Goal: Task Accomplishment & Management: Manage account settings

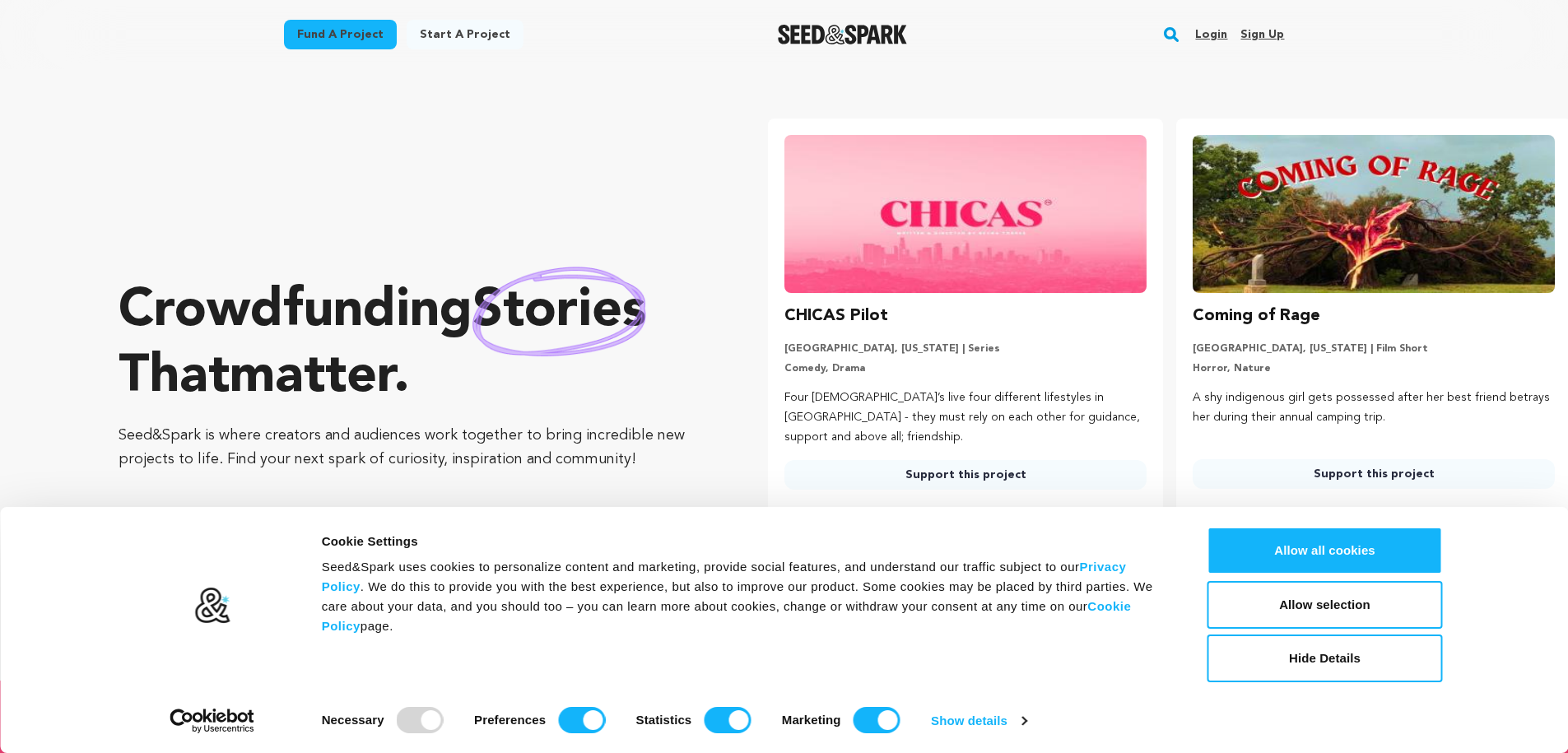
click at [1218, 33] on link "Login" at bounding box center [1212, 34] width 33 height 27
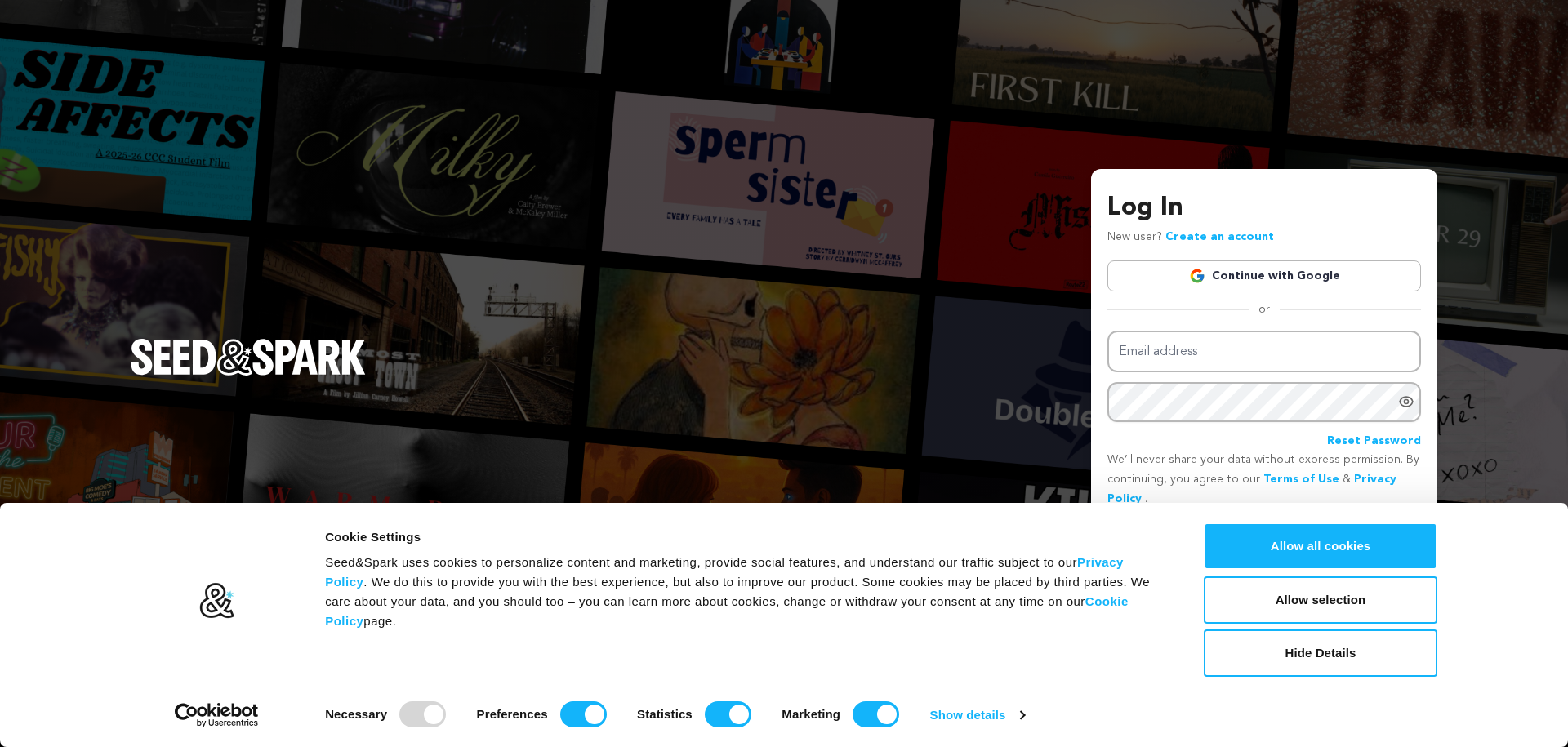
click at [1271, 277] on link "Continue with Google" at bounding box center [1264, 276] width 314 height 31
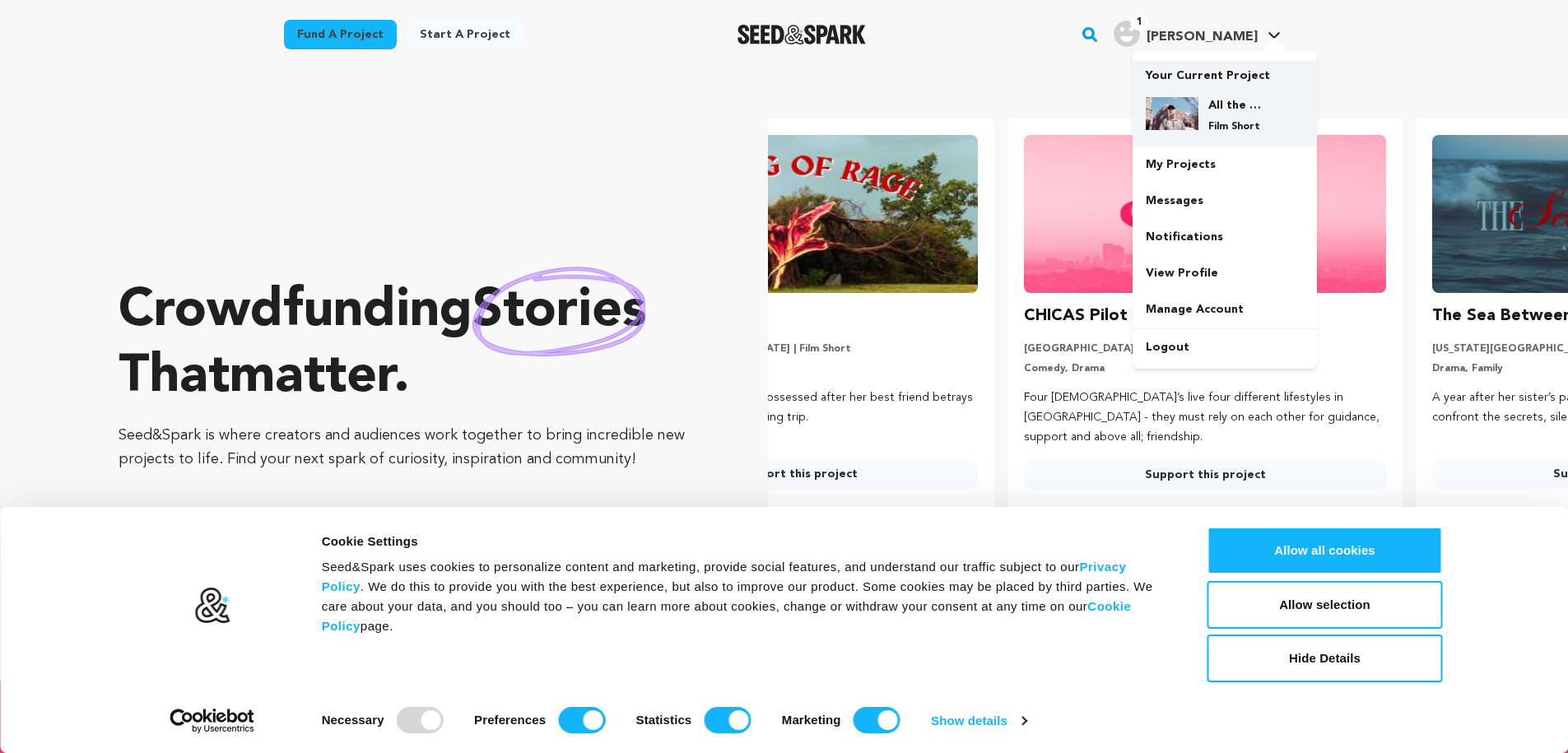
click at [1230, 91] on div "All the Queens Houses Film Short" at bounding box center [1224, 115] width 158 height 62
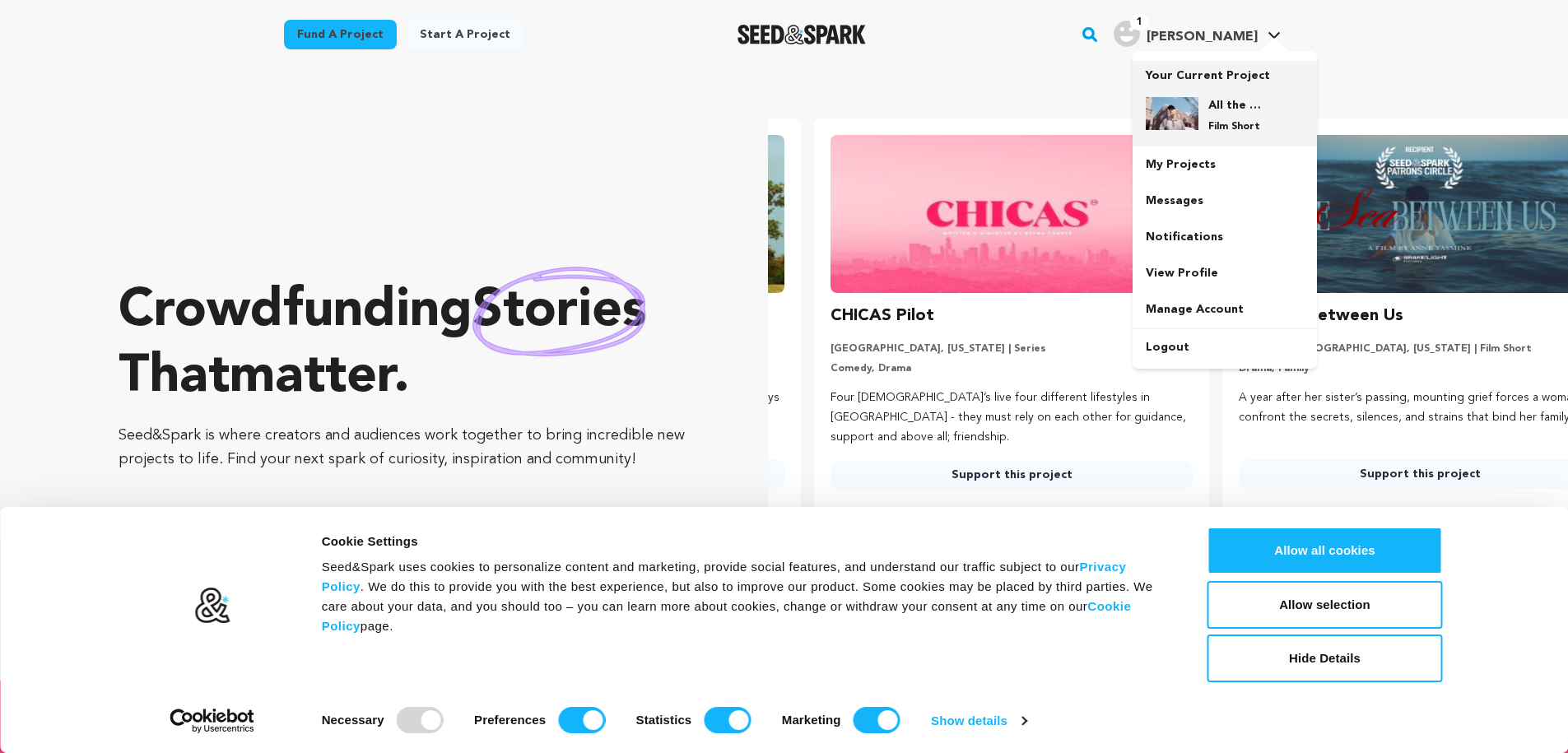
scroll to position [0, 421]
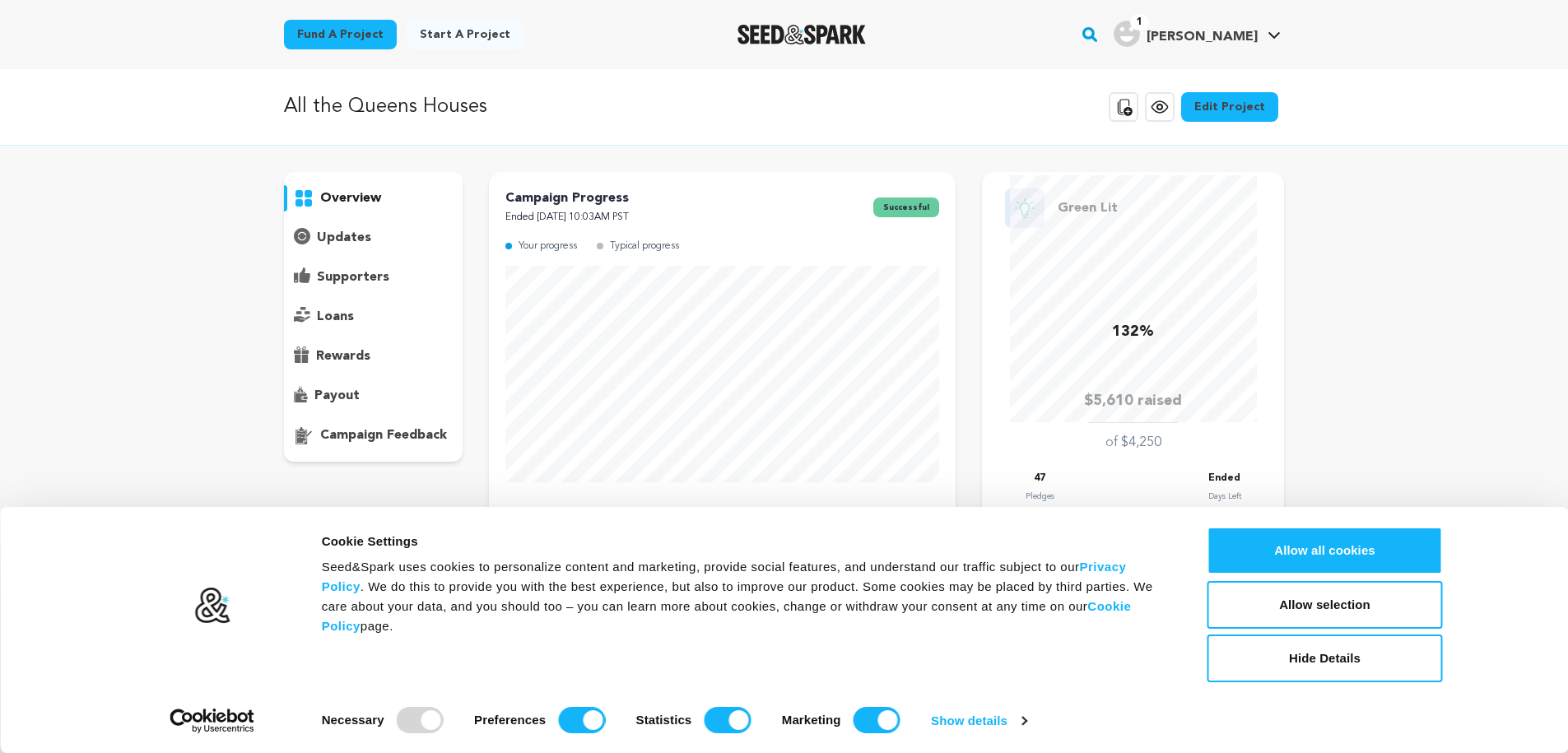
click at [347, 357] on p "rewards" at bounding box center [343, 356] width 55 height 20
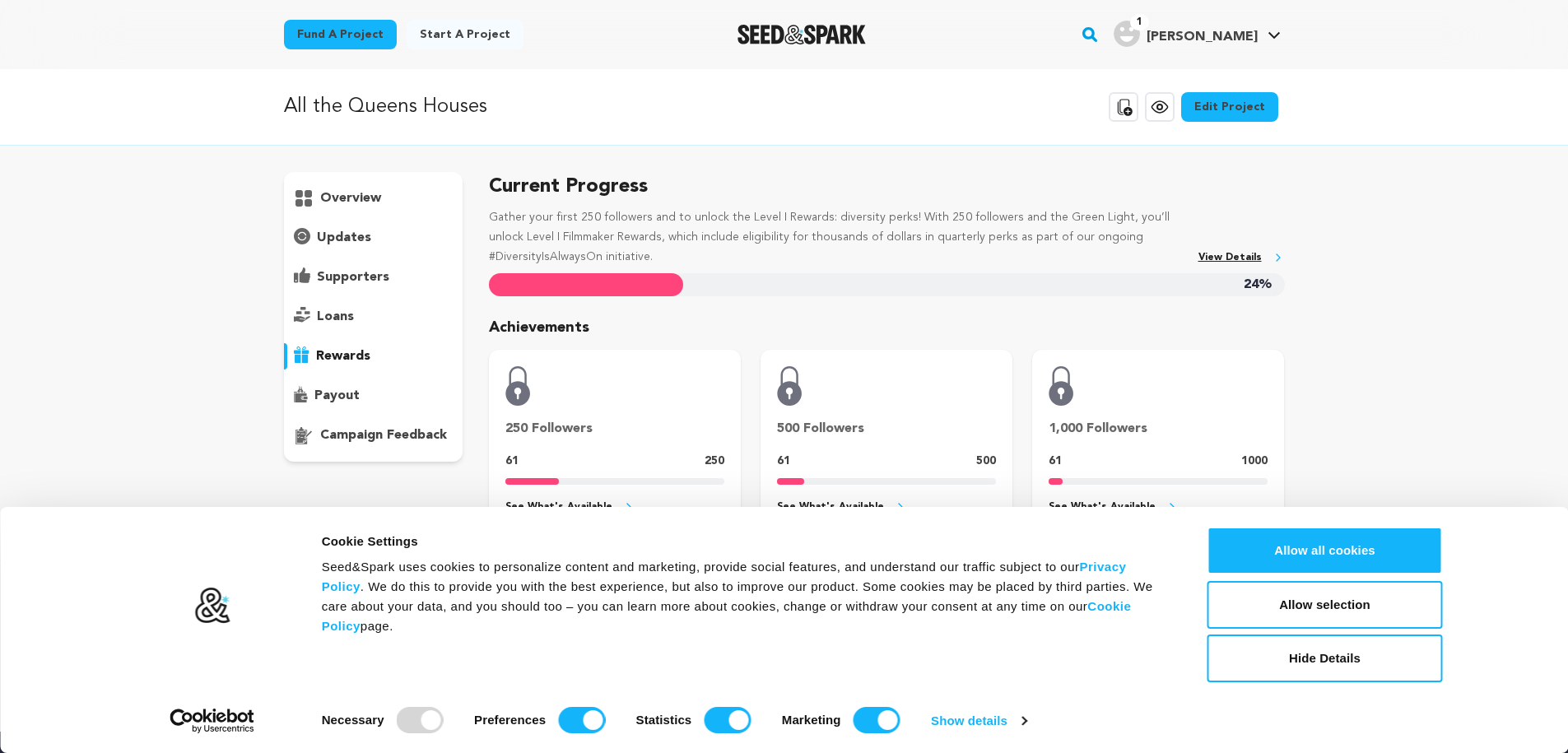
click at [363, 278] on p "supporters" at bounding box center [353, 277] width 73 height 20
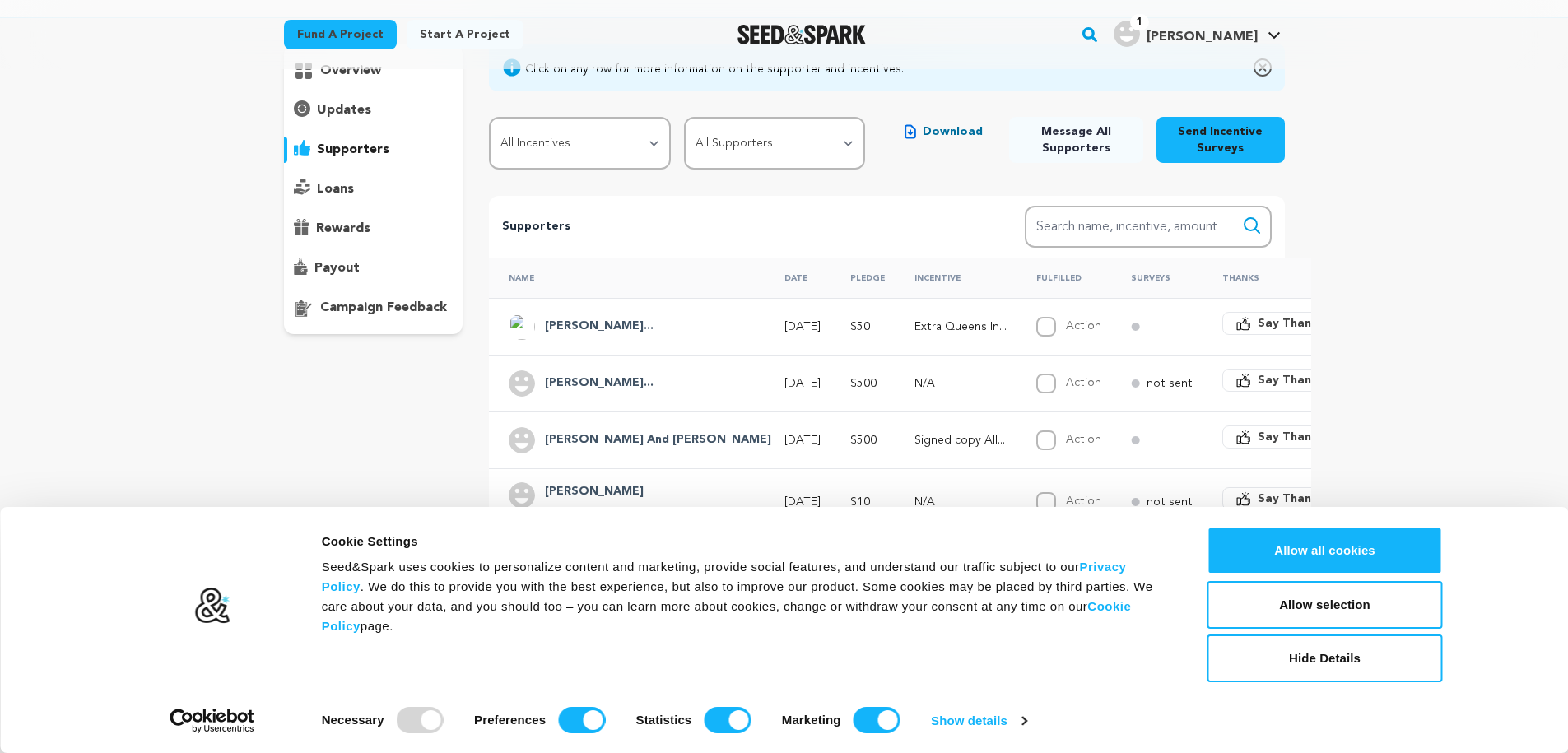
scroll to position [173, 0]
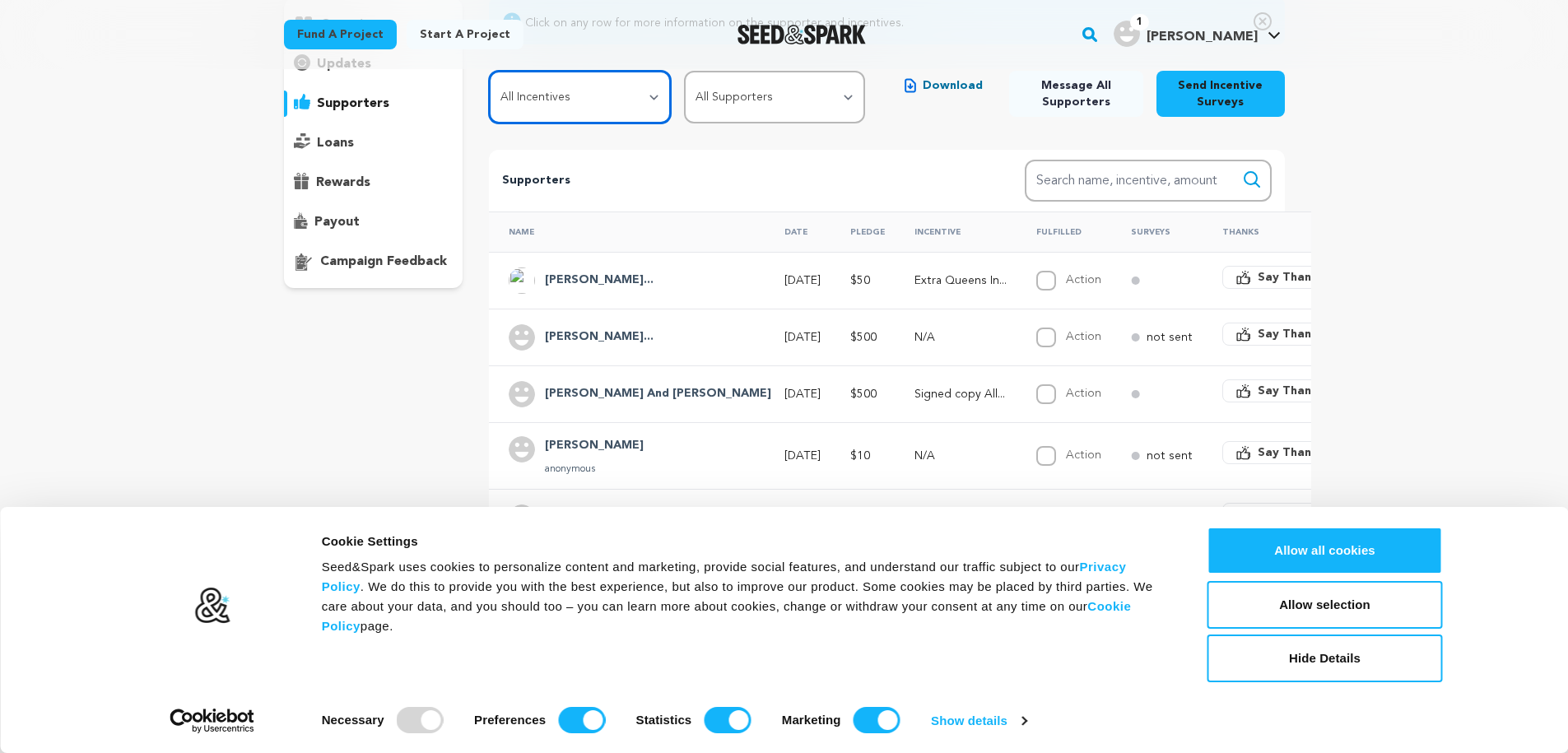
click at [582, 103] on select "All Incentives Social Media Shoutout Extra Queens Info Archival Film Slide Spec…" at bounding box center [580, 97] width 182 height 53
click at [489, 71] on select "All Incentives Social Media Shoutout Extra Queens Info Archival Film Slide Spec…" at bounding box center [580, 97] width 182 height 53
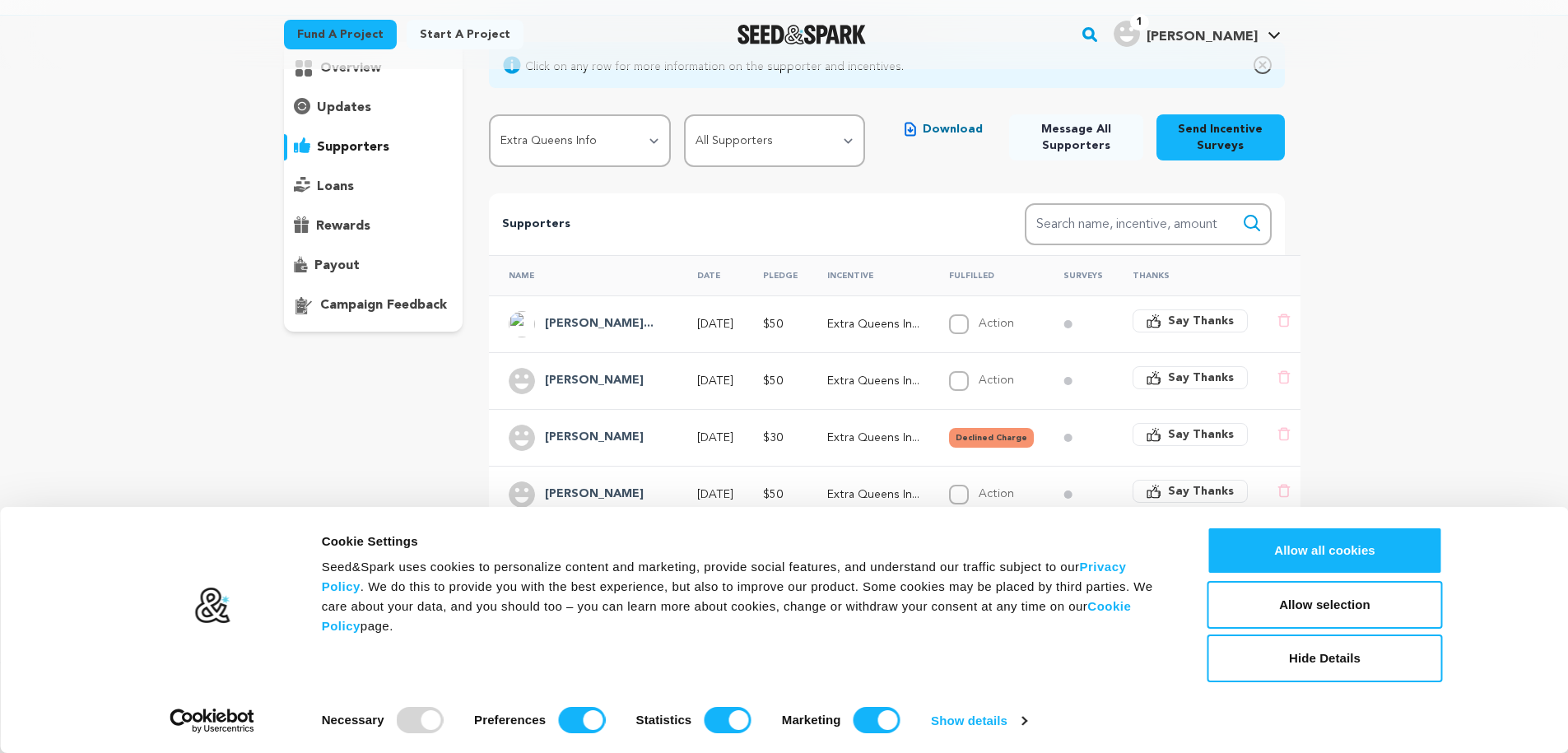
scroll to position [124, 0]
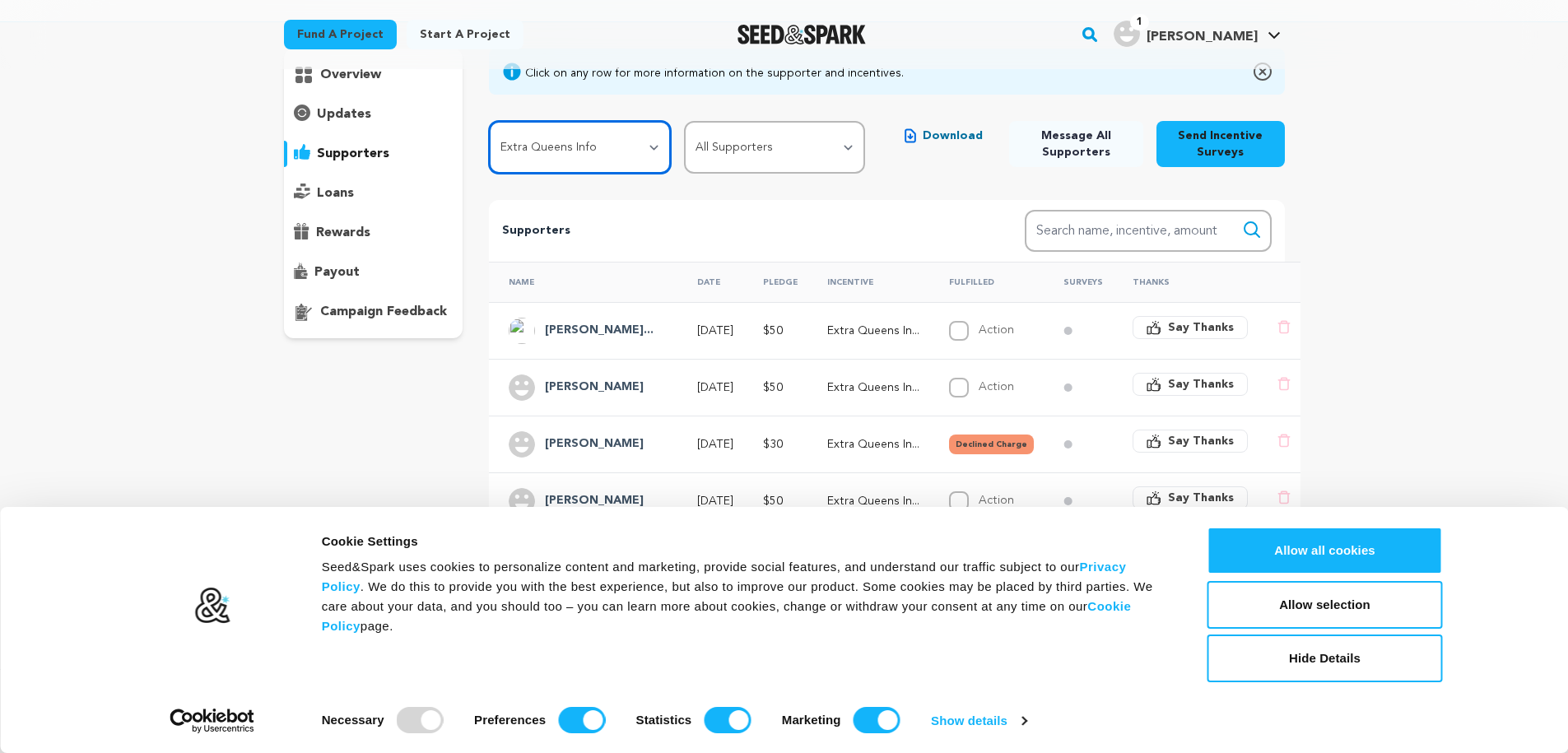
click at [619, 147] on select "All Incentives Social Media Shoutout Extra Queens Info Archival Film Slide Spec…" at bounding box center [580, 147] width 182 height 53
select select "101179"
click at [489, 121] on select "All Incentives Social Media Shoutout Extra Queens Info Archival Film Slide Spec…" at bounding box center [580, 147] width 182 height 53
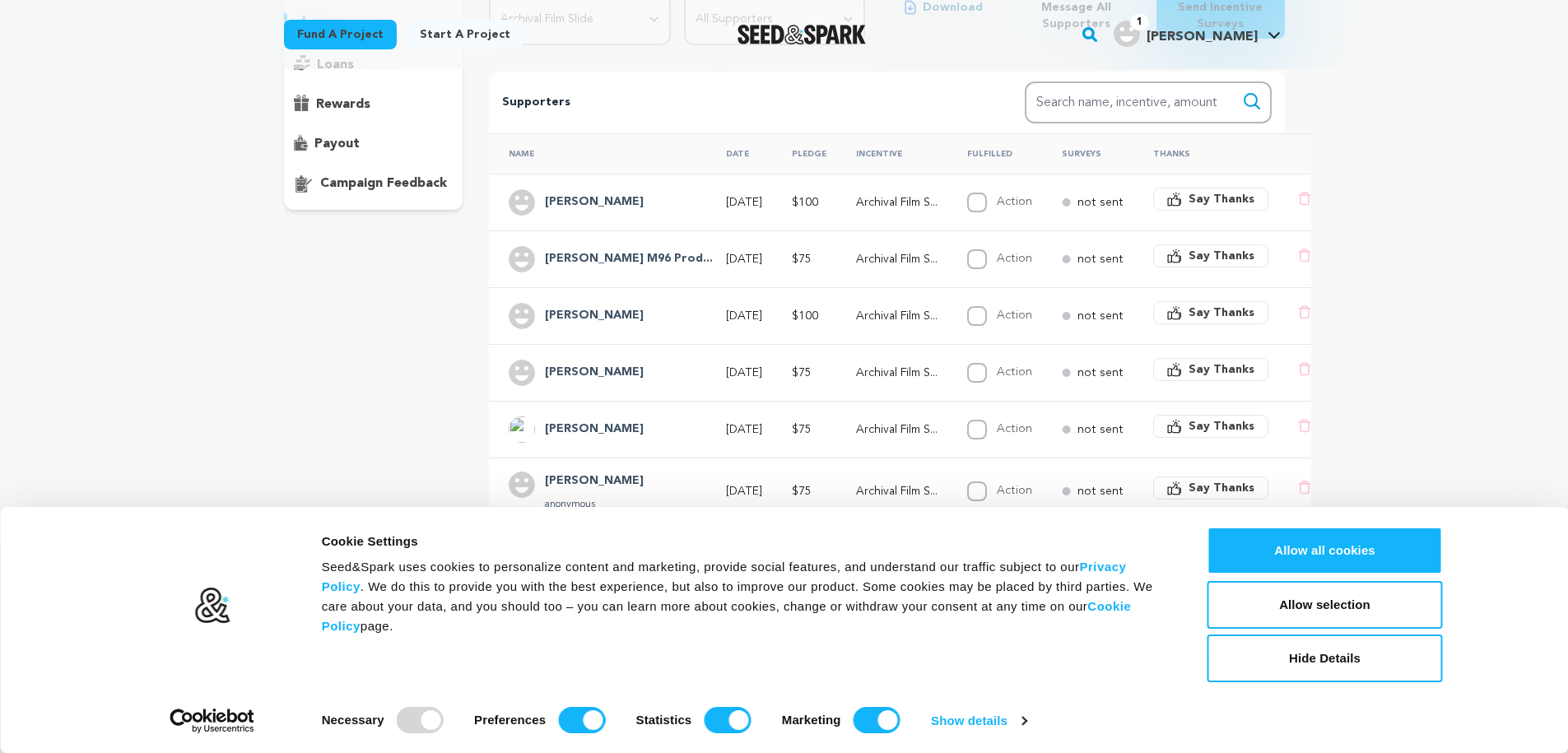
scroll to position [271, 0]
